Goal: Entertainment & Leisure: Browse casually

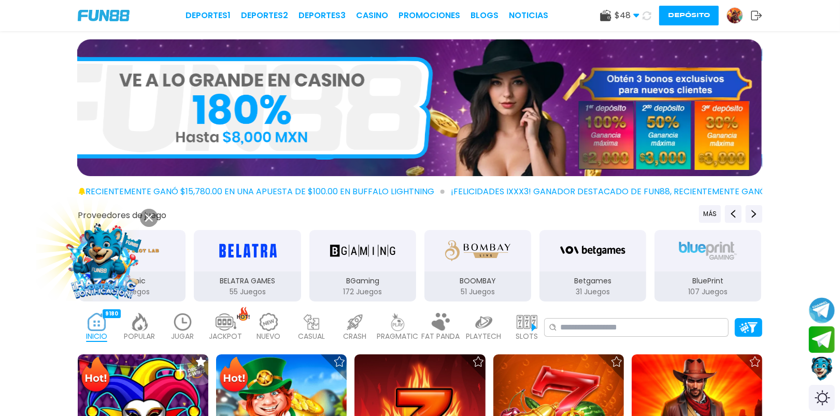
click at [152, 213] on button at bounding box center [149, 218] width 18 height 18
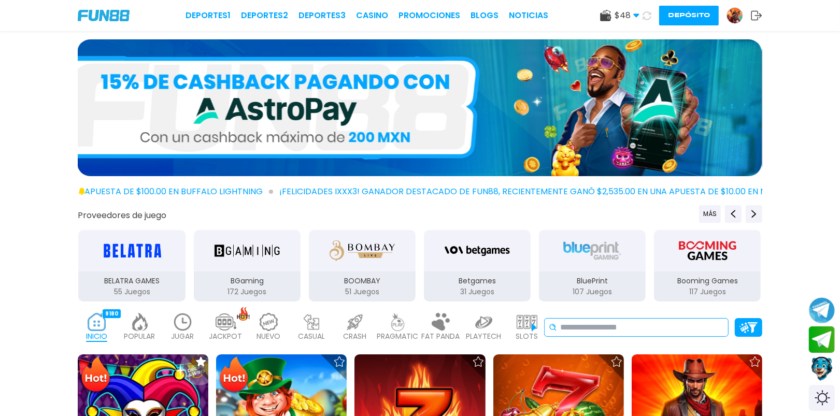
click at [609, 324] on input at bounding box center [642, 327] width 164 height 12
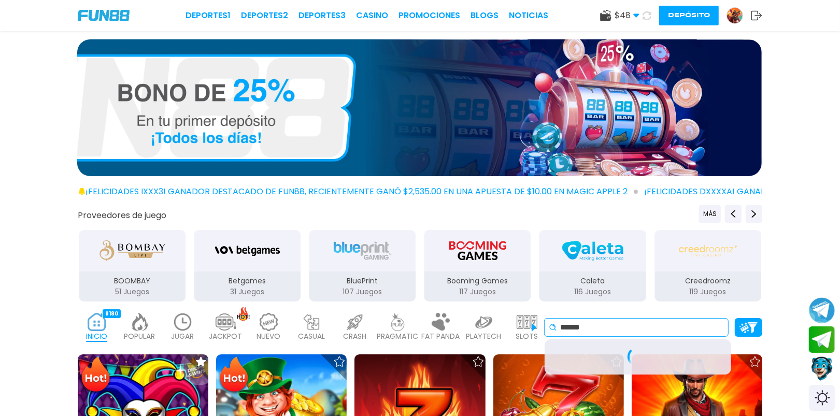
type input "******"
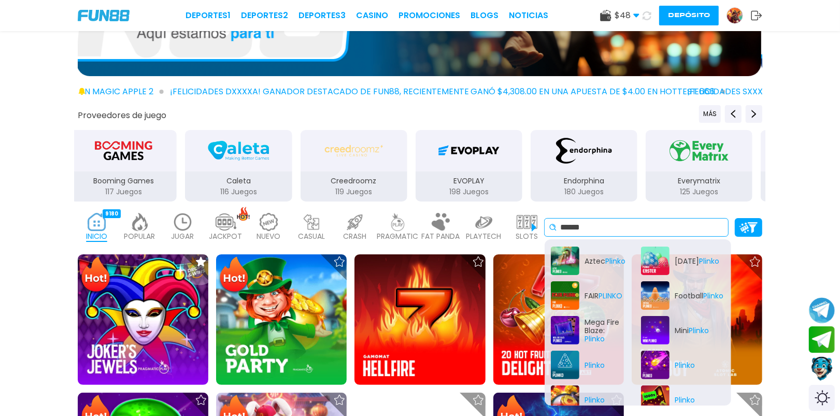
scroll to position [104, 0]
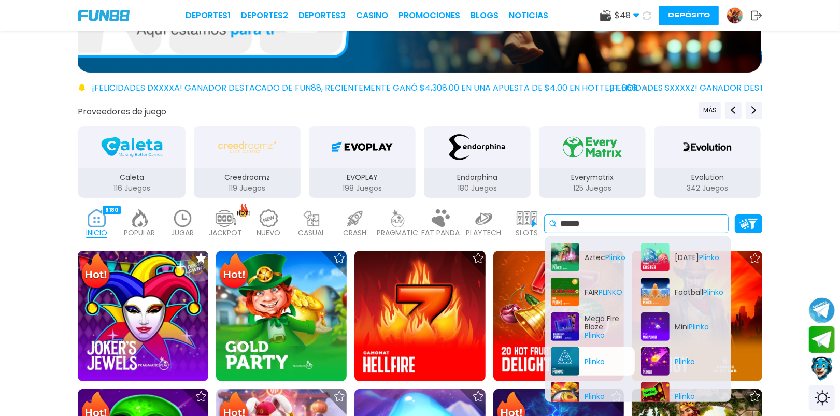
click at [561, 355] on div "Plinko" at bounding box center [593, 361] width 84 height 28
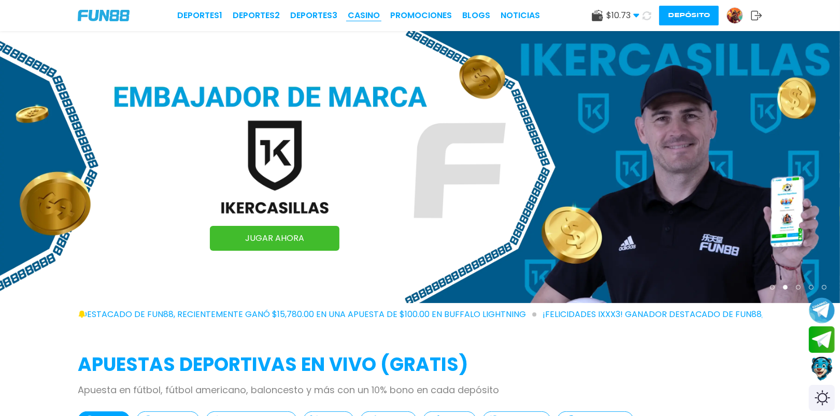
click at [361, 21] on link "CASINO" at bounding box center [364, 15] width 32 height 12
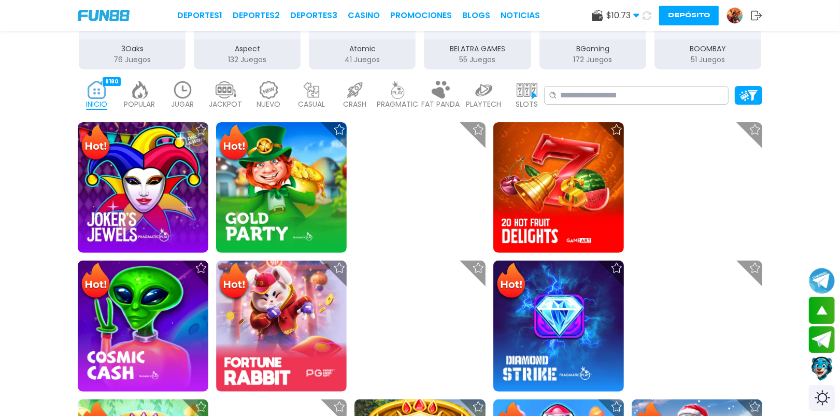
scroll to position [259, 0]
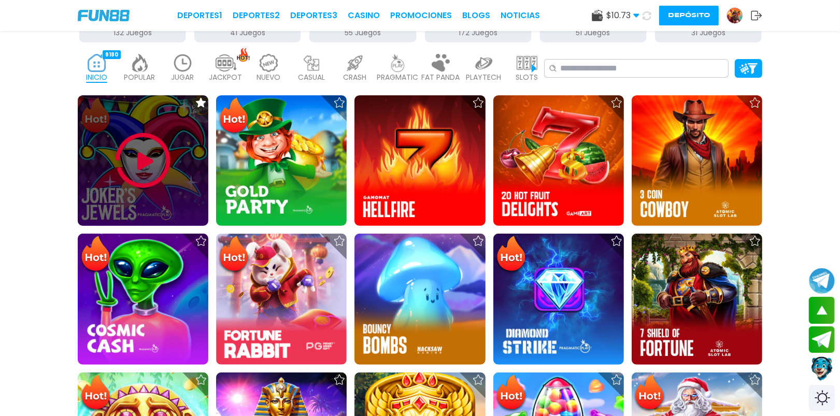
click at [150, 164] on img at bounding box center [143, 161] width 62 height 62
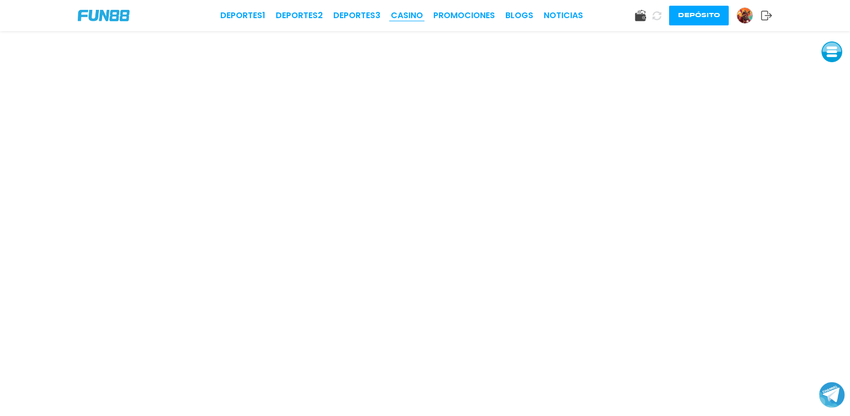
click at [404, 13] on link "CASINO" at bounding box center [407, 15] width 32 height 12
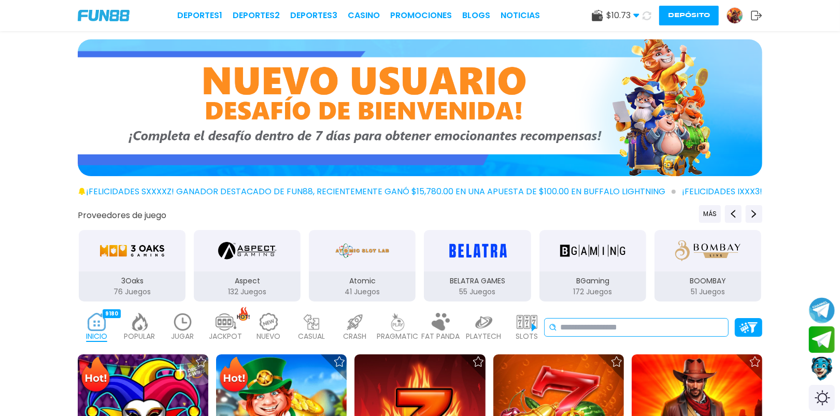
click at [655, 328] on input at bounding box center [642, 327] width 164 height 12
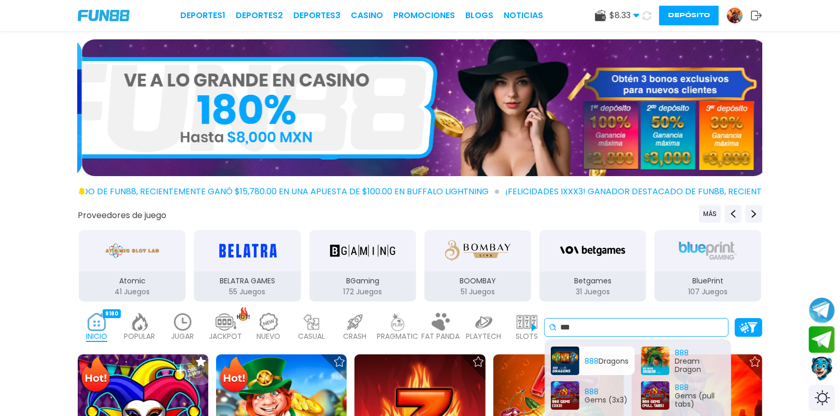
type input "***"
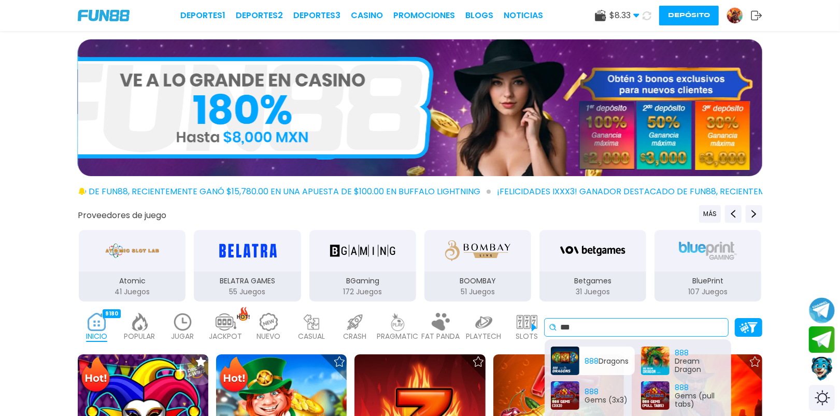
click at [589, 356] on div "888 Dragons" at bounding box center [593, 361] width 84 height 28
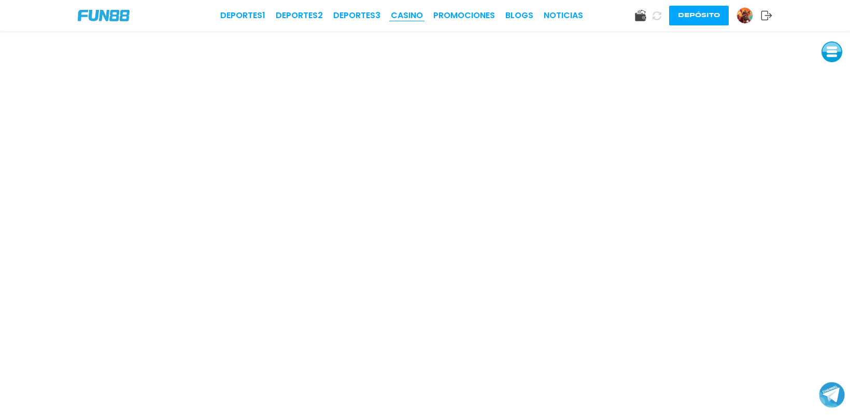
click at [403, 17] on link "CASINO" at bounding box center [407, 15] width 32 height 12
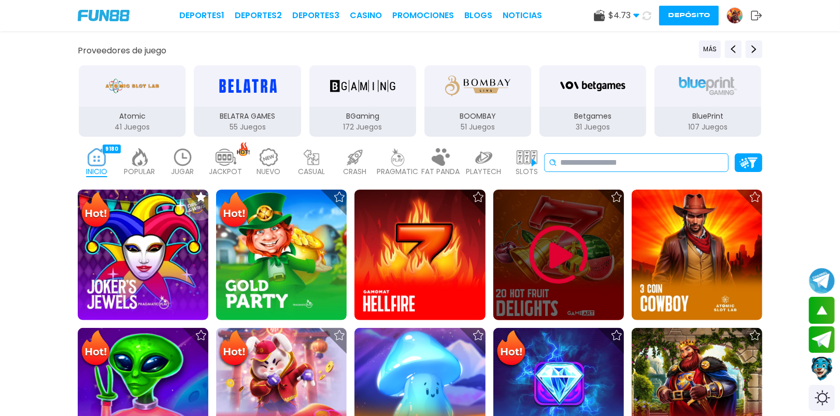
scroll to position [181, 0]
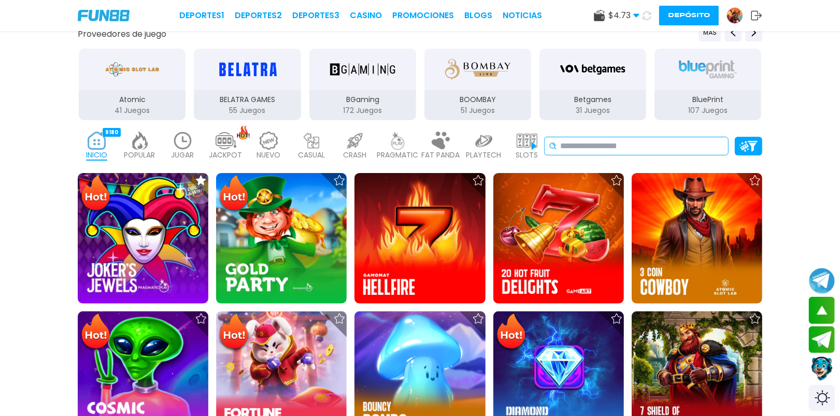
click at [636, 145] on input at bounding box center [642, 146] width 164 height 12
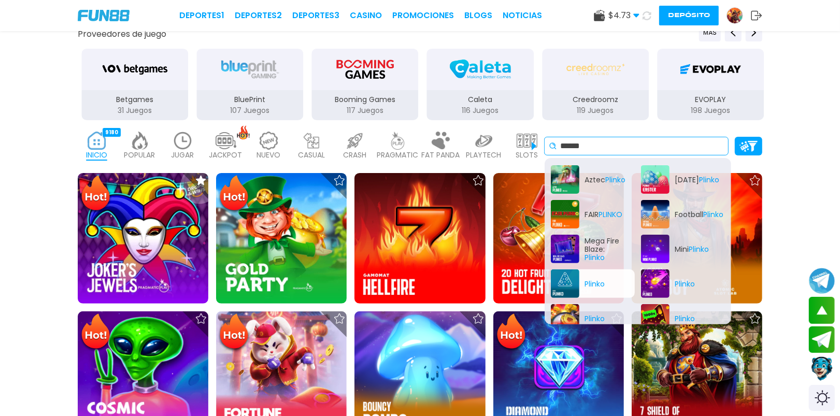
type input "******"
click at [594, 285] on div "Plinko" at bounding box center [593, 283] width 84 height 28
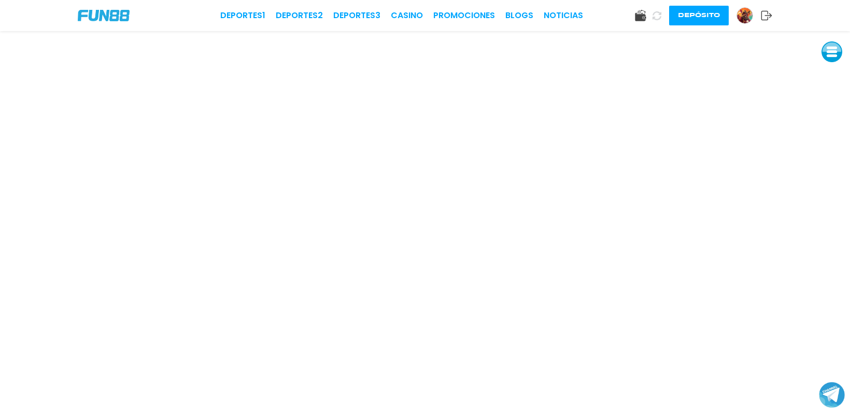
click at [762, 13] on icon at bounding box center [766, 15] width 11 height 10
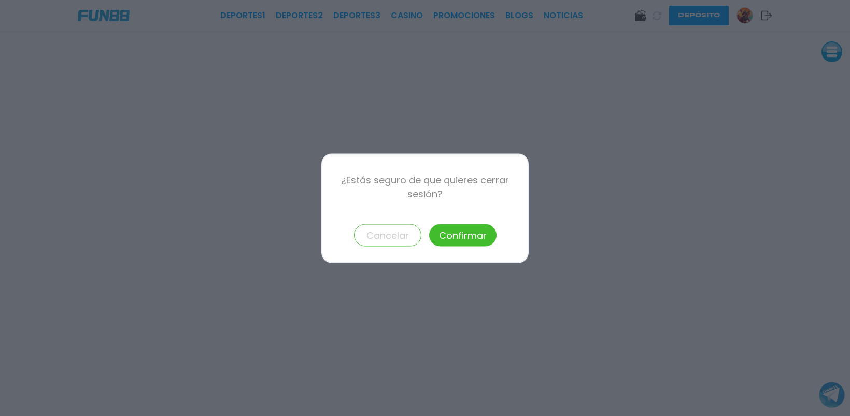
click at [470, 230] on button "Confirmar" at bounding box center [462, 235] width 67 height 22
